Goal: Task Accomplishment & Management: Use online tool/utility

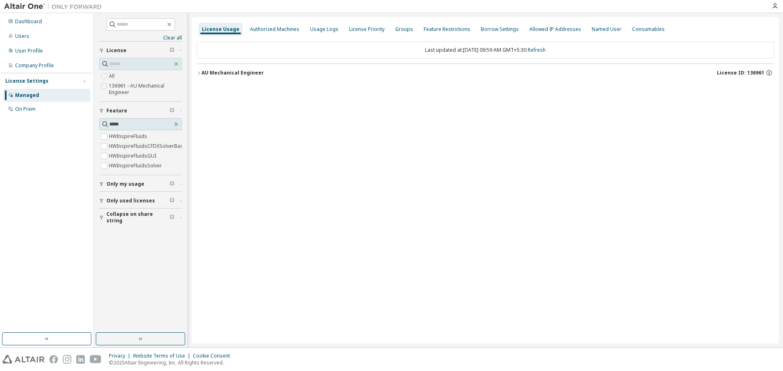
click at [311, 3] on div at bounding box center [436, 6] width 660 height 13
click at [311, 4] on div at bounding box center [436, 6] width 660 height 13
click at [310, 3] on div at bounding box center [436, 6] width 660 height 13
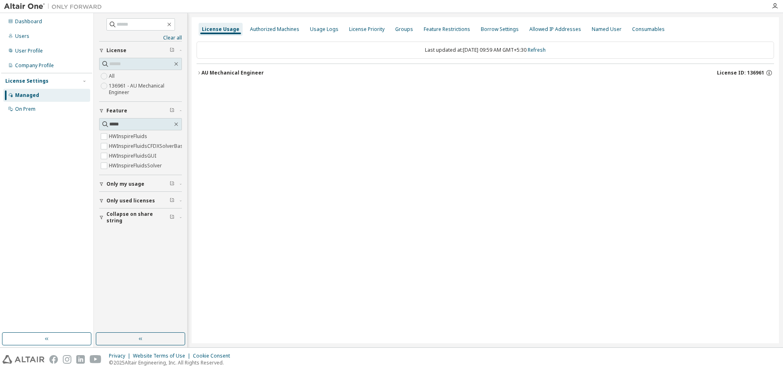
click at [319, 10] on div at bounding box center [436, 6] width 660 height 13
click at [283, 8] on div at bounding box center [436, 6] width 660 height 13
click at [214, 10] on div at bounding box center [436, 6] width 660 height 13
click at [221, 3] on div at bounding box center [436, 6] width 660 height 13
click at [227, 231] on div "License Usage Authorized Machines Usage Logs License Priority Groups Feature Re…" at bounding box center [485, 180] width 587 height 327
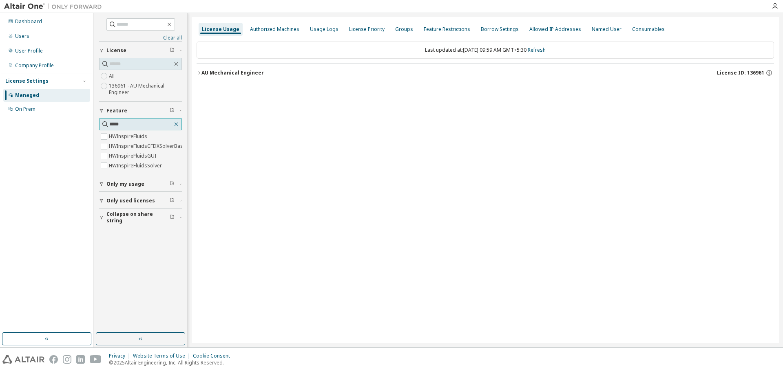
click at [175, 125] on icon "button" at bounding box center [176, 124] width 7 height 7
click at [158, 125] on input "text" at bounding box center [140, 124] width 63 height 8
type input "***"
click at [176, 124] on icon "button" at bounding box center [176, 125] width 4 height 4
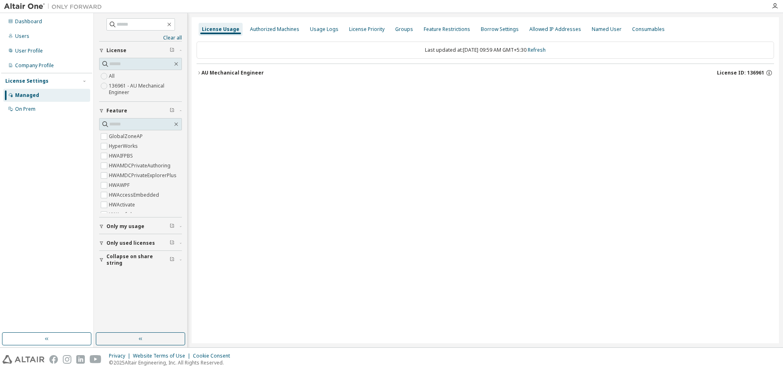
click at [199, 122] on div "License Usage Authorized Machines Usage Logs License Priority Groups Feature Re…" at bounding box center [485, 180] width 587 height 327
click at [178, 125] on icon "button" at bounding box center [176, 124] width 7 height 7
click at [155, 126] on input "text" at bounding box center [140, 124] width 63 height 8
type input "***"
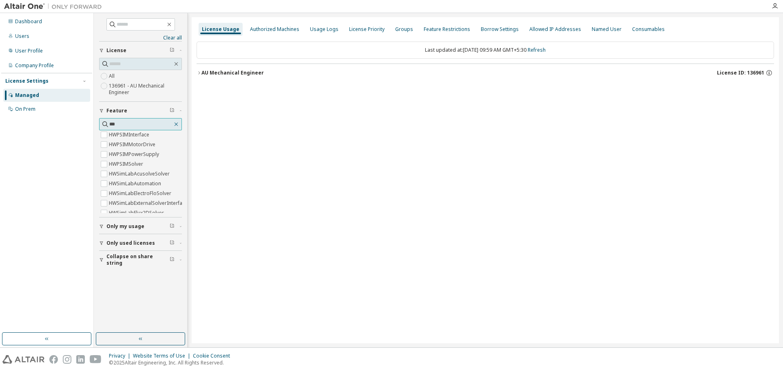
click at [174, 122] on icon "button" at bounding box center [176, 124] width 7 height 7
